Goal: Transaction & Acquisition: Obtain resource

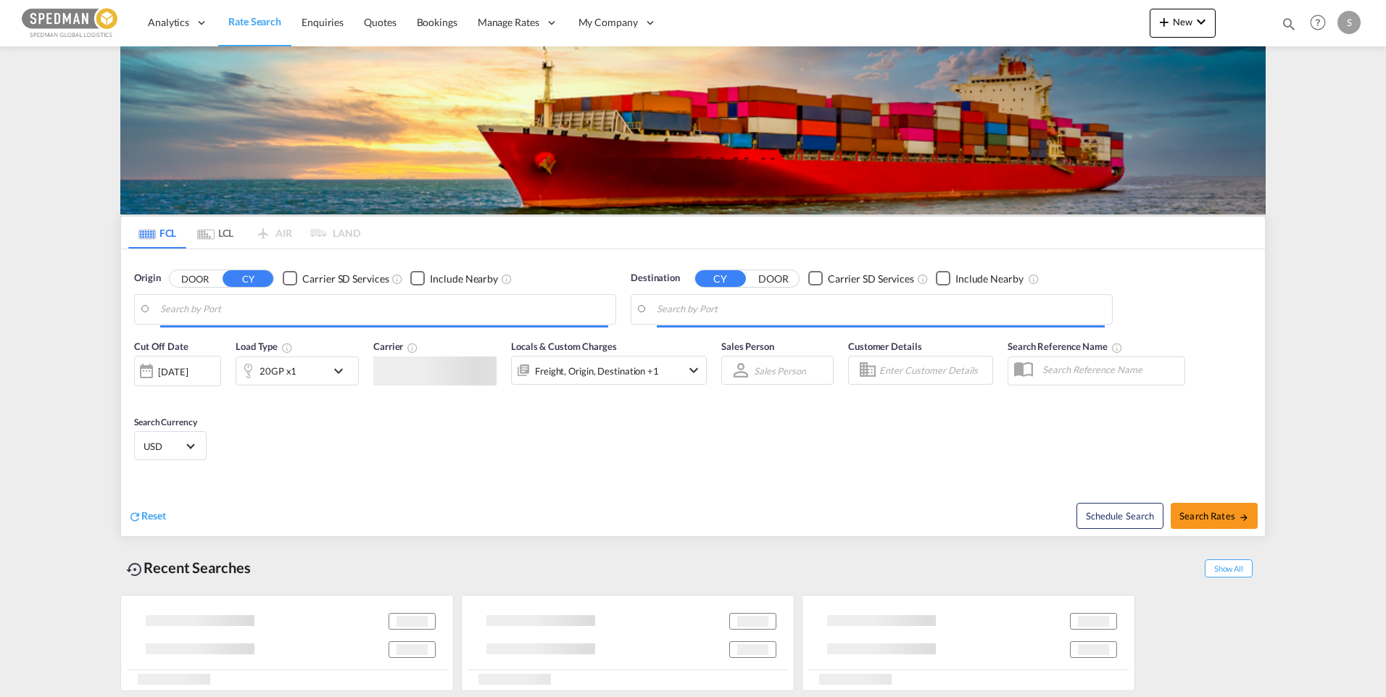
type input "Gothenburg (Goteborg), SEGOT"
type input "Karachi, PKKHI"
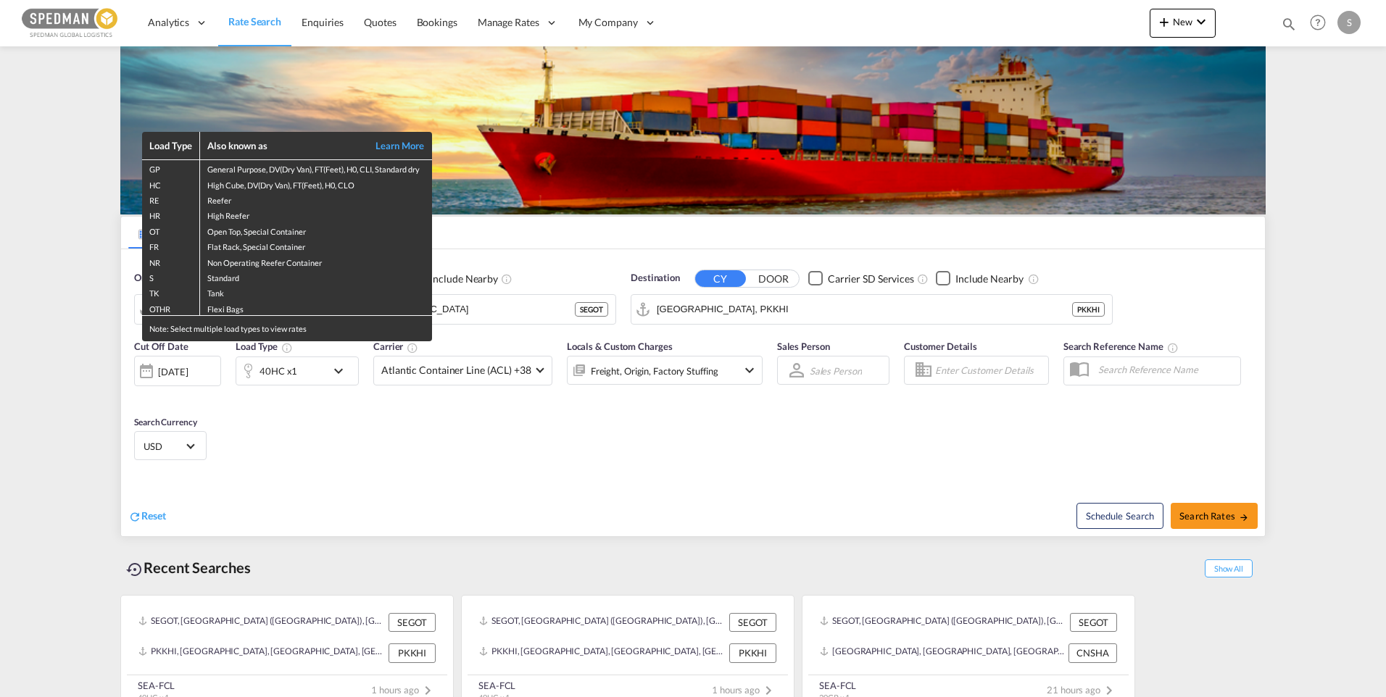
click at [481, 315] on div "Load Type Also known as Learn More GP General Purpose, DV(Dry Van), FT(Feet), H…" at bounding box center [693, 348] width 1386 height 697
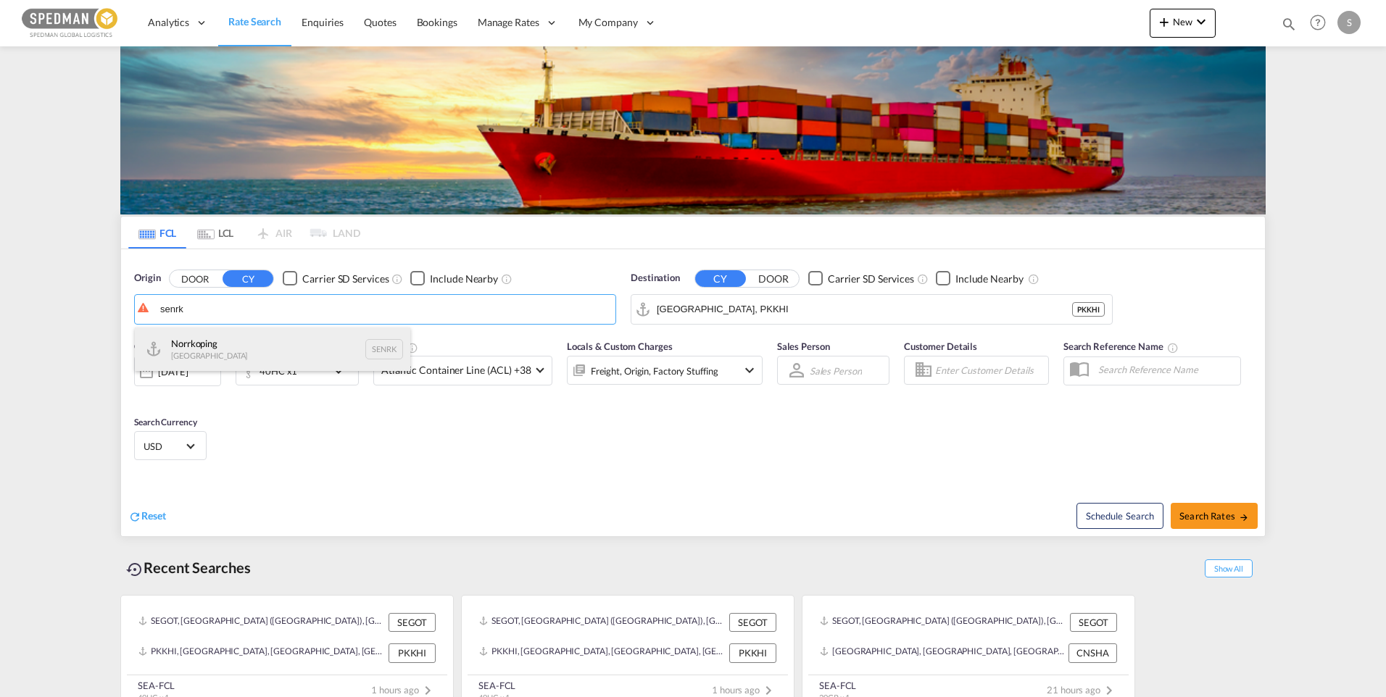
click at [254, 339] on div "Norrkoping Sweden SENRK" at bounding box center [272, 349] width 275 height 43
type input "Norrkoping, SENRK"
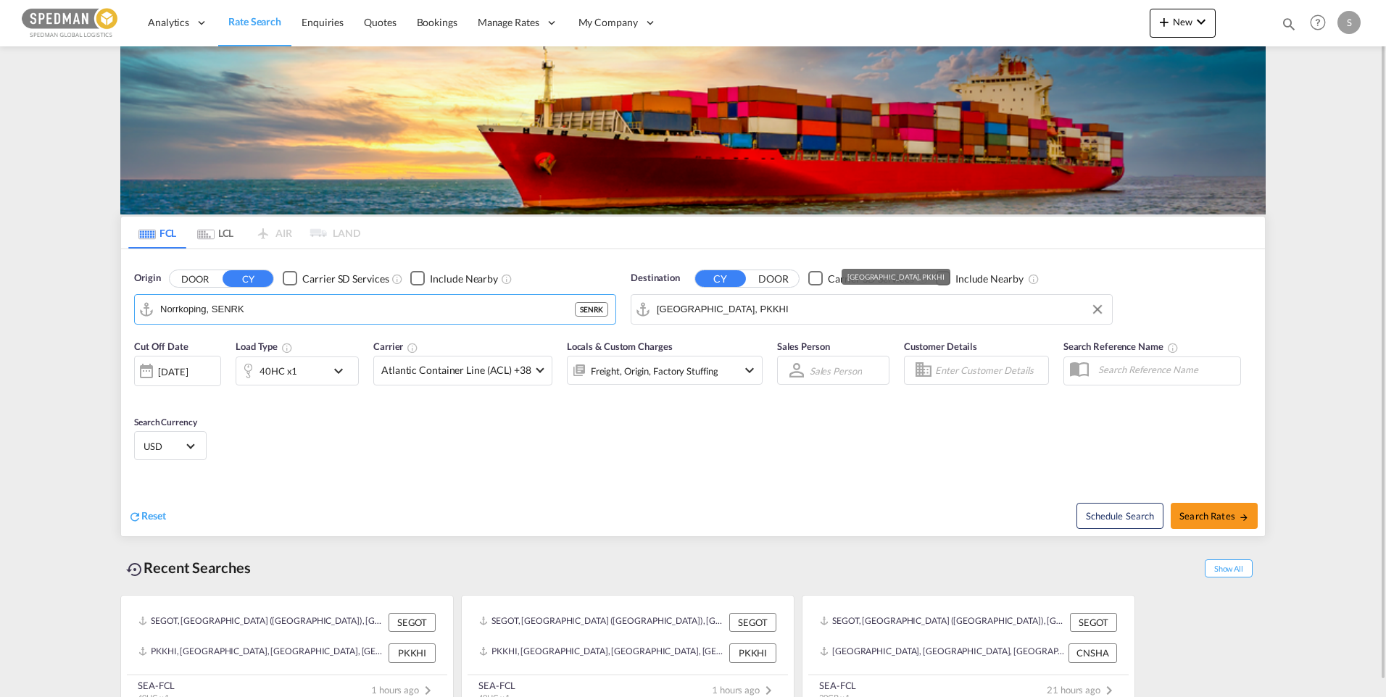
click at [754, 311] on input "Karachi, PKKHI" at bounding box center [881, 310] width 448 height 22
click at [1195, 514] on span "Search Rates" at bounding box center [1215, 516] width 70 height 12
type input "SENRK to PKKHI / 23 Sep 2025"
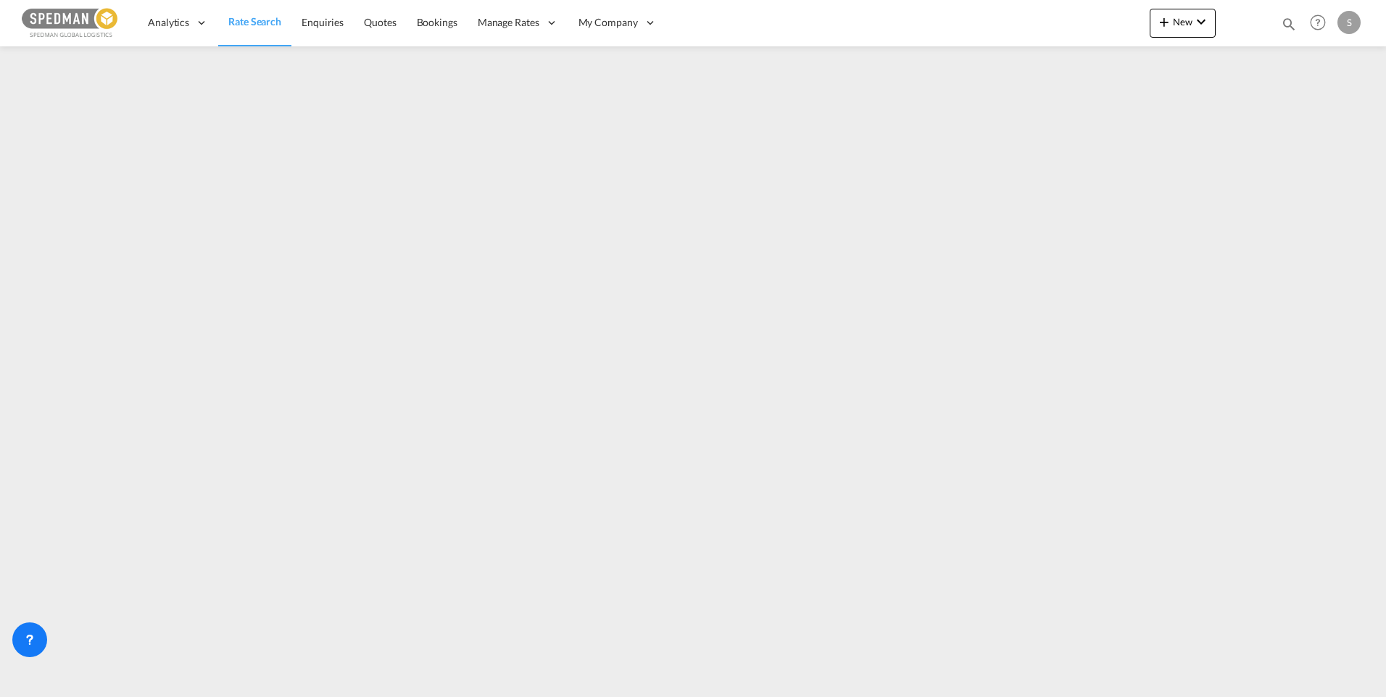
click at [289, 697] on html "Analytics Dashboard Rate Search Enquiries Quotes Bookings" at bounding box center [693, 348] width 1386 height 697
